Goal: Obtain resource: Download file/media

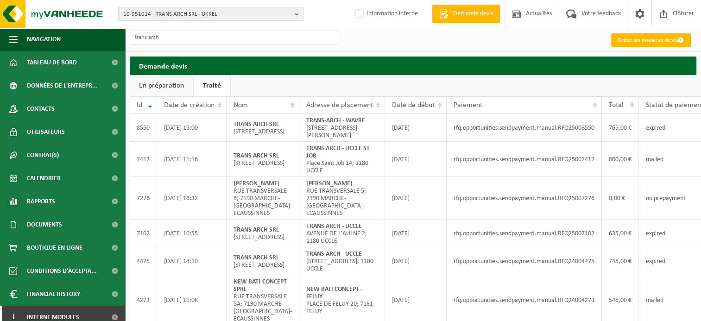
click at [298, 15] on b "button" at bounding box center [299, 13] width 8 height 13
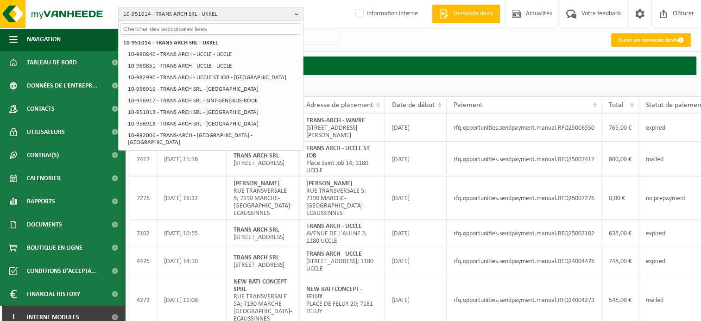
click at [255, 28] on input "text" at bounding box center [210, 29] width 181 height 12
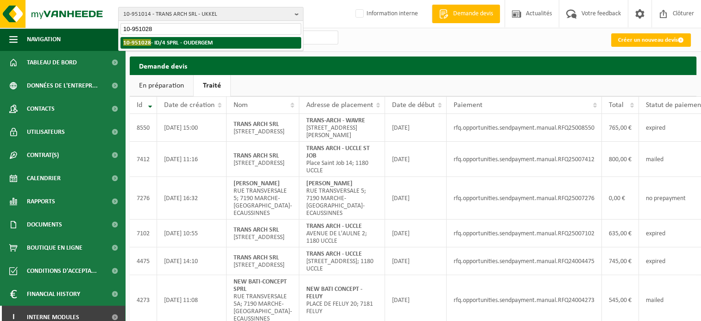
type input "10-951028"
click at [233, 37] on li "10-951028 - ID/4 SPRL - OUDERGEM" at bounding box center [210, 43] width 181 height 12
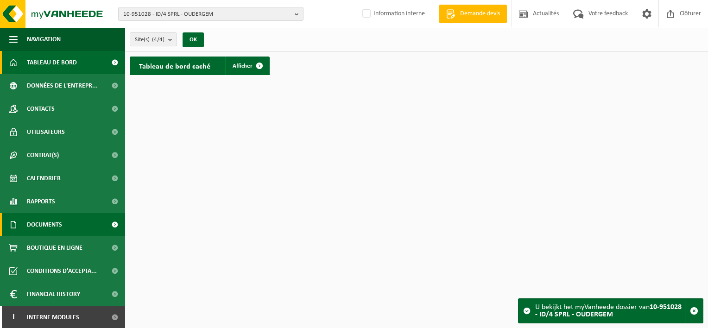
click at [68, 227] on link "Documents" at bounding box center [62, 224] width 125 height 23
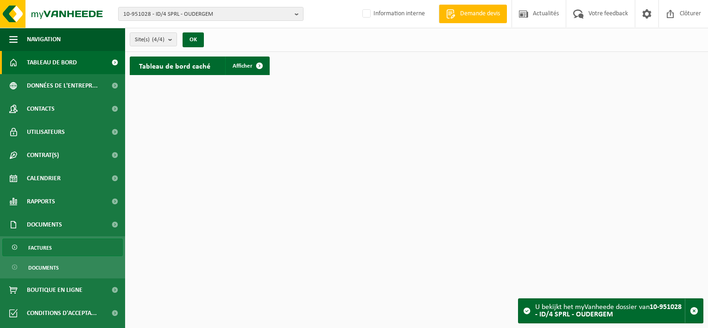
click at [73, 245] on link "Factures" at bounding box center [62, 247] width 120 height 18
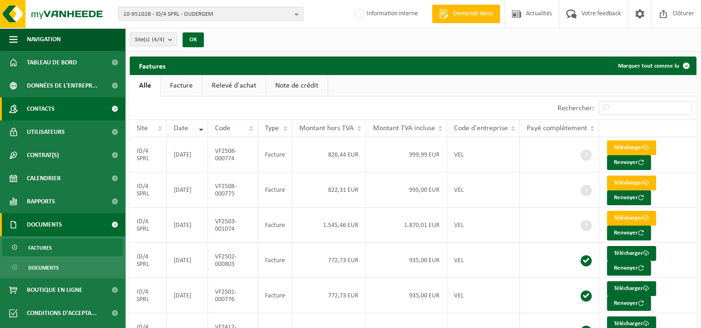
click at [46, 113] on span "Contacts" at bounding box center [41, 108] width 28 height 23
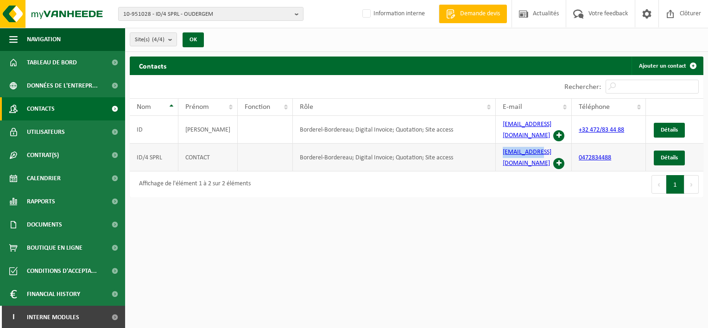
drag, startPoint x: 536, startPoint y: 147, endPoint x: 500, endPoint y: 145, distance: 36.2
click at [500, 145] on td "info@id-4.be" at bounding box center [533, 158] width 76 height 28
copy link "info@id-4.be"
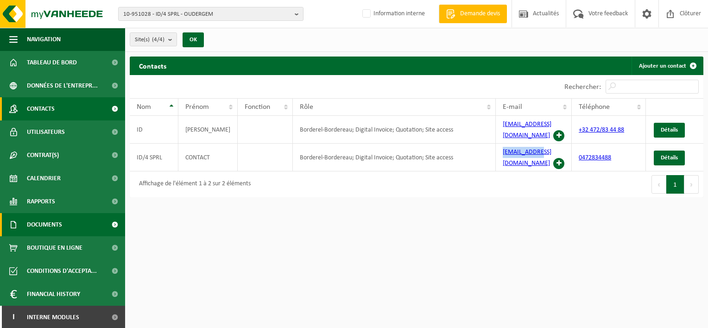
click at [76, 220] on link "Documents" at bounding box center [62, 224] width 125 height 23
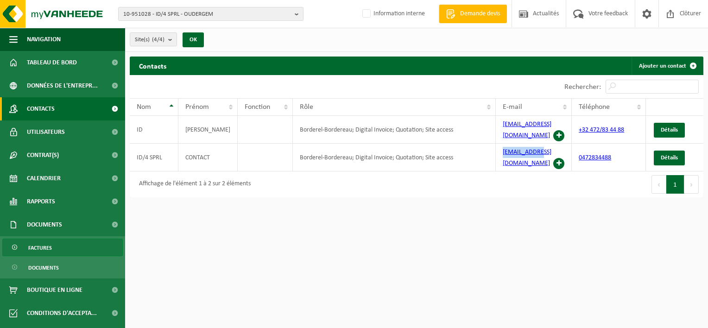
click at [69, 243] on link "Factures" at bounding box center [62, 247] width 120 height 18
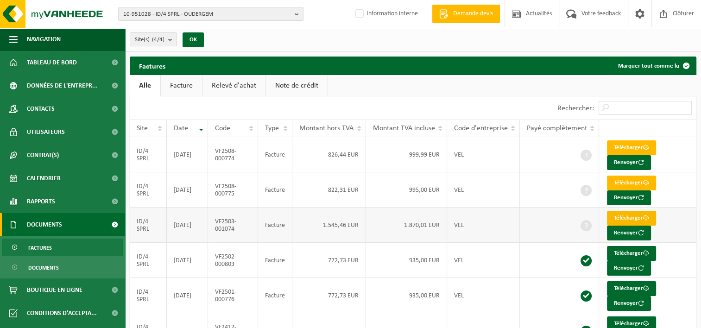
click at [621, 216] on link "Télécharger" at bounding box center [631, 218] width 49 height 15
click at [683, 148] on td "Télécharger Renvoyer" at bounding box center [647, 154] width 97 height 35
click at [632, 145] on link "Télécharger" at bounding box center [631, 147] width 49 height 15
click at [296, 15] on b "button" at bounding box center [299, 13] width 8 height 13
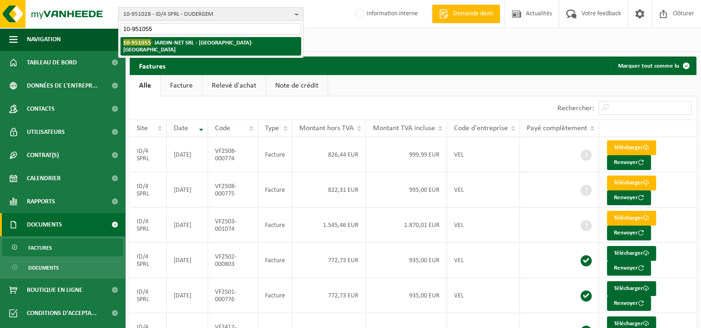
type input "10-951055"
click at [232, 44] on strong "10-951055 - JARDIN-NET SRL - CORROY-LE-GRAND" at bounding box center [188, 46] width 130 height 14
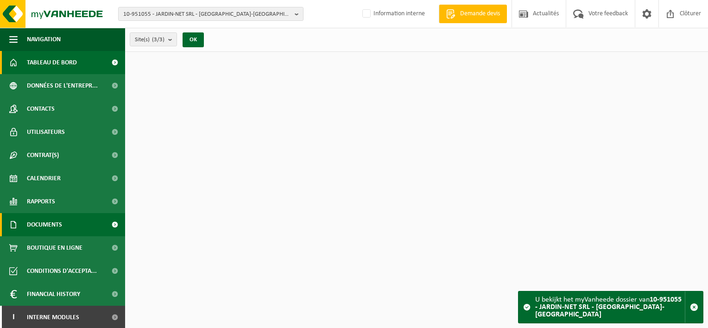
click at [54, 222] on span "Documents" at bounding box center [44, 224] width 35 height 23
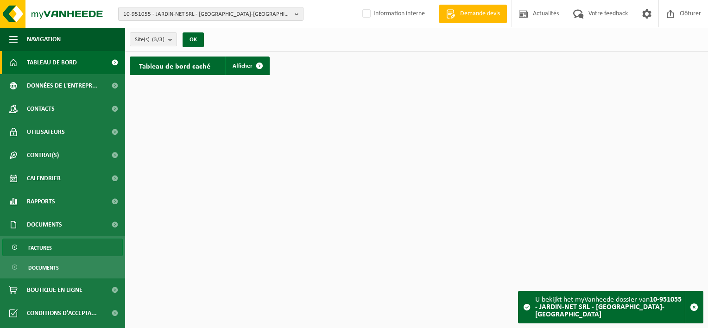
click at [57, 247] on link "Factures" at bounding box center [62, 247] width 120 height 18
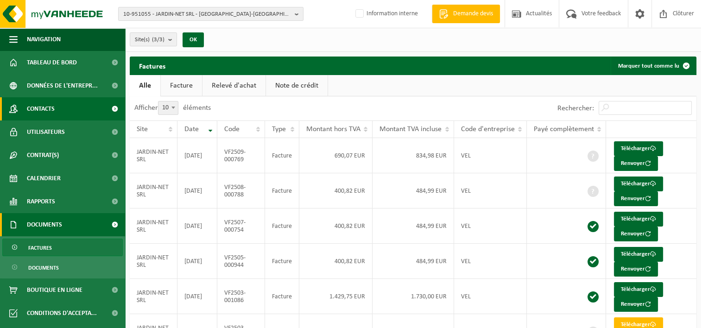
click at [44, 110] on span "Contacts" at bounding box center [41, 108] width 28 height 23
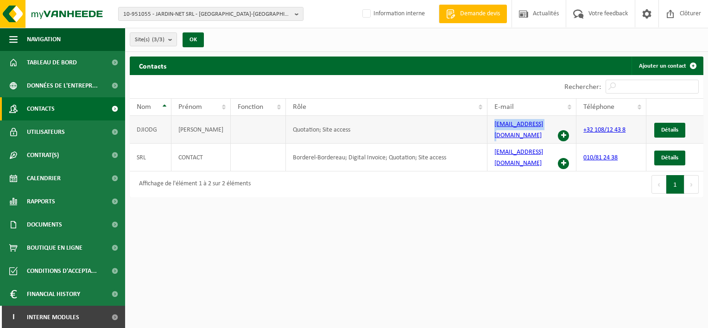
drag, startPoint x: 539, startPoint y: 127, endPoint x: 490, endPoint y: 125, distance: 49.6
click at [490, 125] on td "rh@jardin-net.be" at bounding box center [531, 130] width 89 height 28
copy link "rh@jardin-net.be"
click at [296, 17] on b "button" at bounding box center [299, 13] width 8 height 13
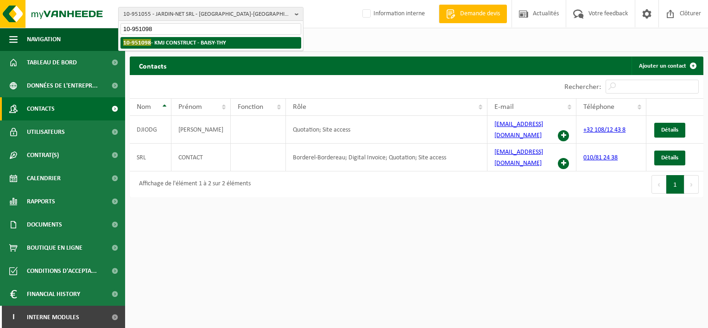
type input "10-951098"
click at [222, 41] on strong "10-951098 - KMJ CONSTRUCT - BAISY-THY" at bounding box center [174, 42] width 103 height 7
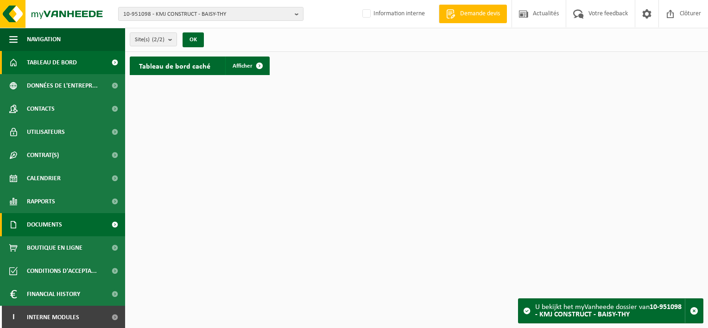
click at [51, 224] on span "Documents" at bounding box center [44, 224] width 35 height 23
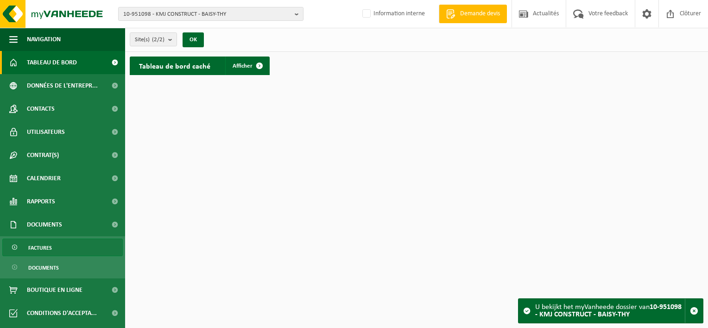
click at [49, 249] on span "Factures" at bounding box center [40, 248] width 24 height 18
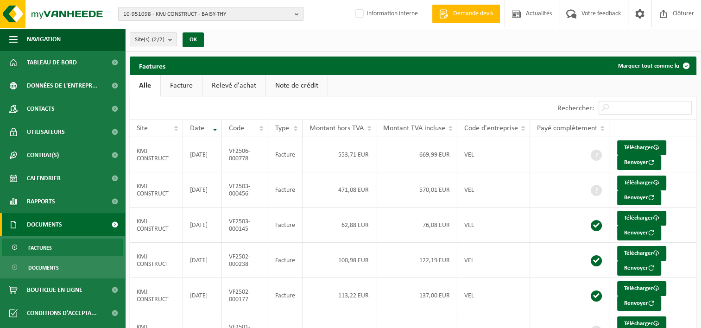
click at [296, 15] on b "button" at bounding box center [299, 13] width 8 height 13
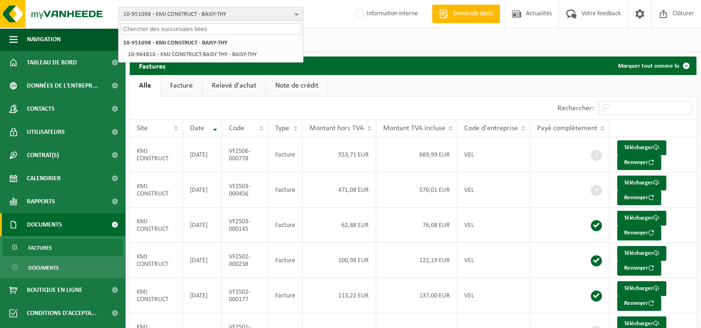
click at [249, 29] on input "text" at bounding box center [210, 29] width 181 height 12
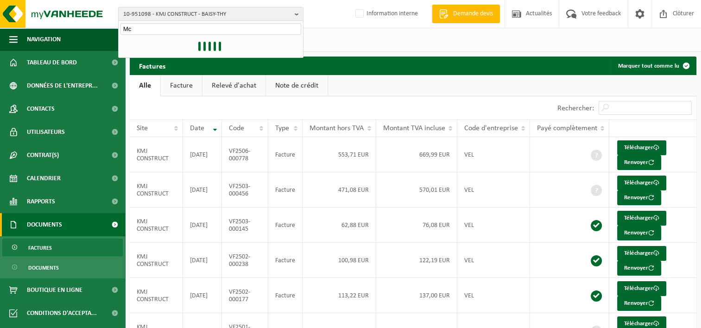
type input "M"
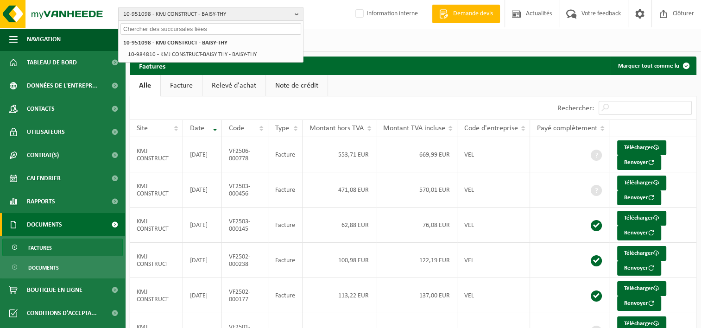
click at [216, 29] on input "text" at bounding box center [210, 29] width 181 height 12
paste input "Mclachlan Hugh"
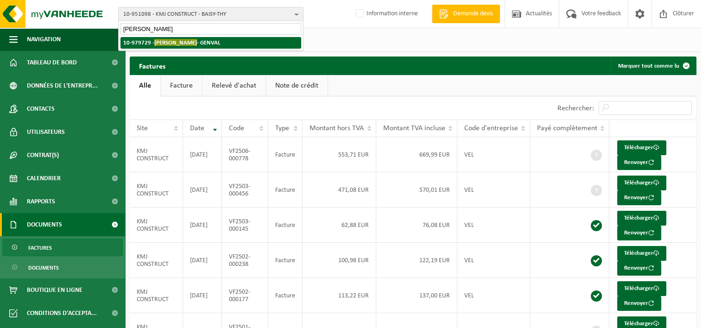
type input "Mclachlan Hugh"
click at [206, 42] on strong "10-979729 - MCLACHLAN HUGH - GENVAL" at bounding box center [171, 42] width 97 height 7
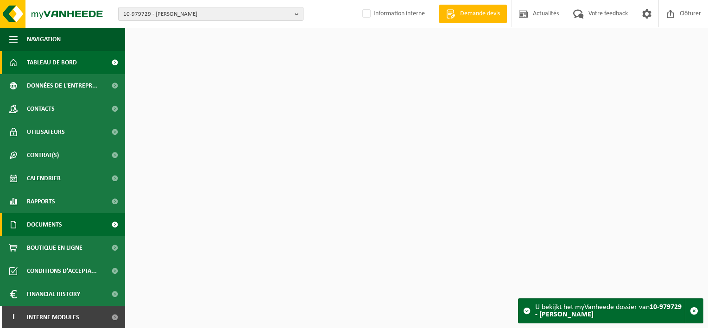
click at [48, 228] on span "Documents" at bounding box center [44, 224] width 35 height 23
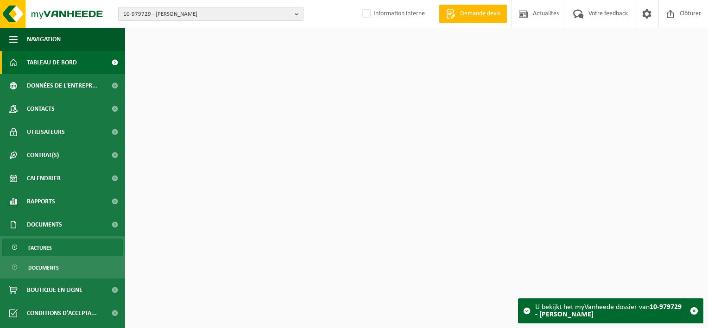
click at [54, 251] on link "Factures" at bounding box center [62, 247] width 120 height 18
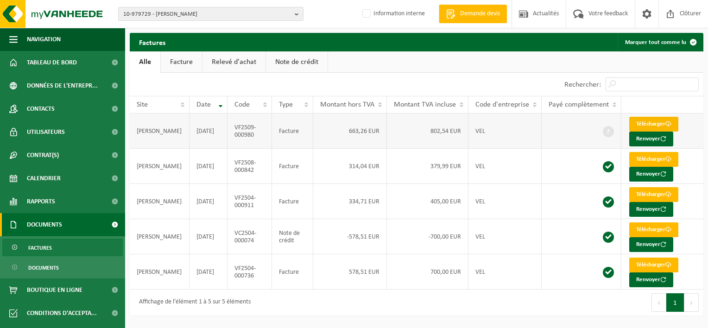
click at [644, 123] on link "Télécharger" at bounding box center [653, 124] width 49 height 15
click at [295, 13] on b "button" at bounding box center [299, 13] width 8 height 13
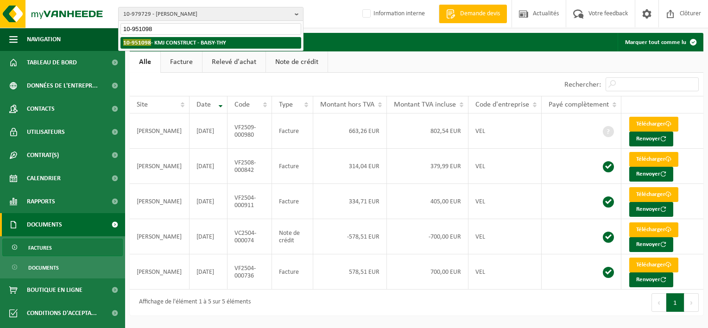
type input "10-951098"
click at [245, 38] on li "10-951098 - KMJ CONSTRUCT - BAISY-THY" at bounding box center [210, 43] width 181 height 12
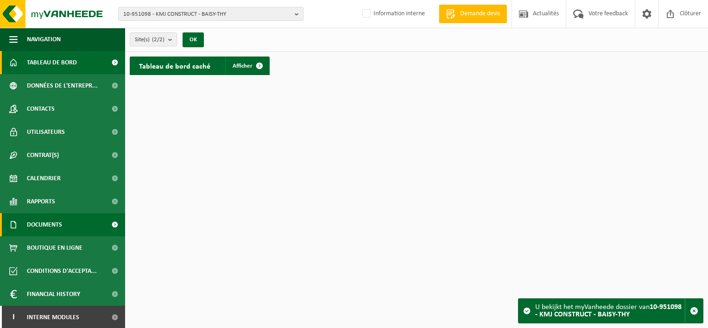
click at [70, 223] on link "Documents" at bounding box center [62, 224] width 125 height 23
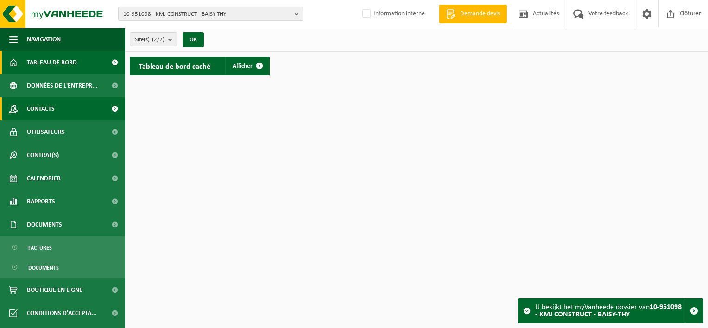
click at [60, 117] on link "Contacts" at bounding box center [62, 108] width 125 height 23
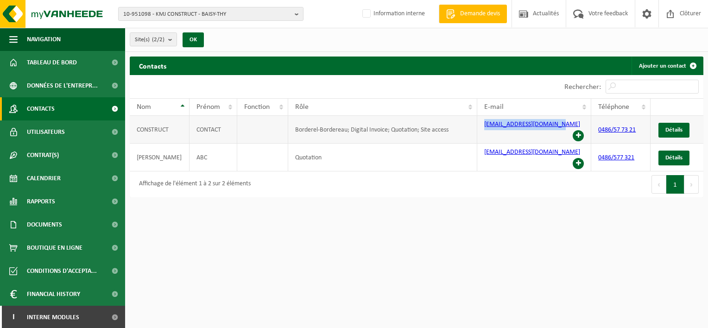
drag, startPoint x: 558, startPoint y: 128, endPoint x: 483, endPoint y: 125, distance: 75.5
click at [483, 125] on td "[EMAIL_ADDRESS][DOMAIN_NAME]" at bounding box center [534, 130] width 114 height 28
copy link "[EMAIL_ADDRESS][DOMAIN_NAME]"
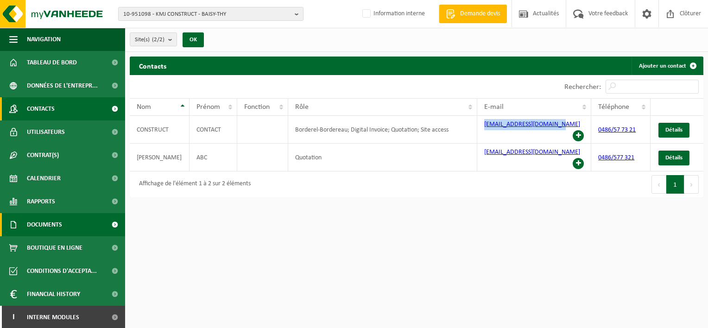
click at [66, 226] on link "Documents" at bounding box center [62, 224] width 125 height 23
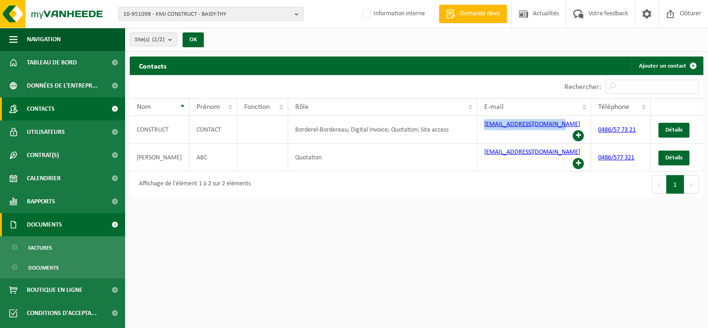
click at [41, 231] on span "Documents" at bounding box center [44, 224] width 35 height 23
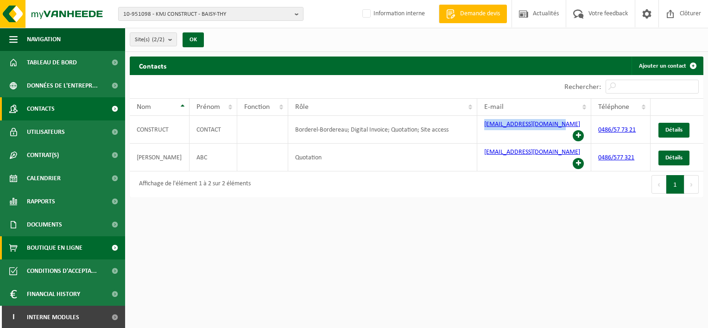
click at [43, 249] on span "Boutique en ligne" at bounding box center [55, 247] width 56 height 23
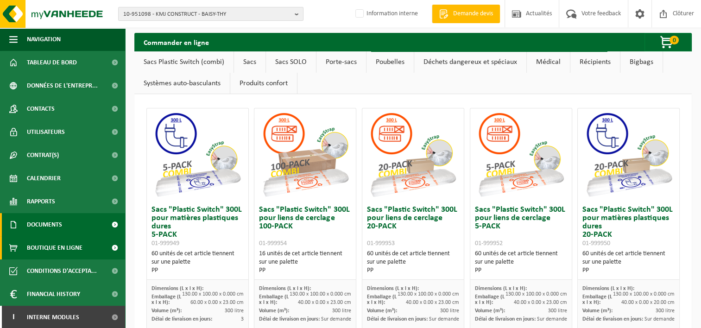
click at [44, 232] on span "Documents" at bounding box center [44, 224] width 35 height 23
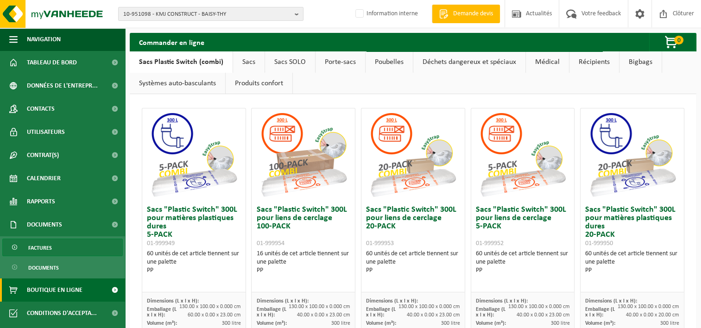
click at [44, 247] on span "Factures" at bounding box center [40, 248] width 24 height 18
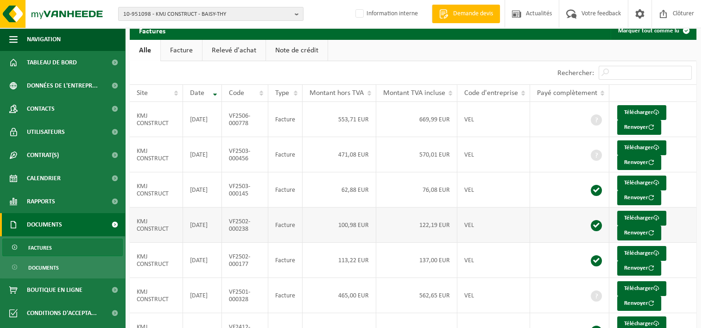
scroll to position [88, 0]
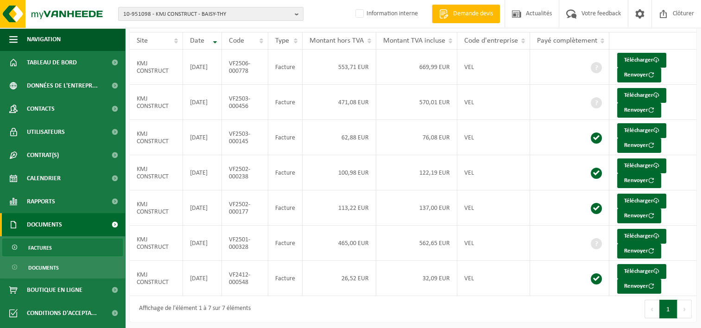
click at [396, 310] on div "Affichage de l'élément 1 à 7 sur 7 éléments" at bounding box center [271, 309] width 283 height 26
click at [508, 240] on td "VEL" at bounding box center [493, 243] width 73 height 35
click at [643, 232] on link "Télécharger" at bounding box center [641, 236] width 49 height 15
click at [433, 300] on div "Premier Précédent 1 Suivant Dernier" at bounding box center [554, 309] width 283 height 26
